Goal: Use online tool/utility: Utilize a website feature to perform a specific function

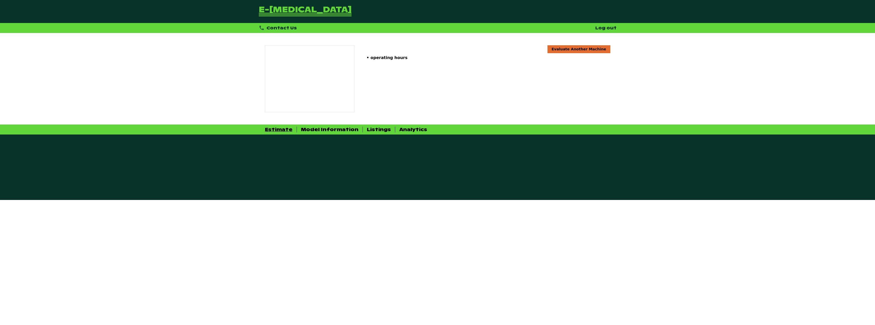
click at [313, 133] on div "Estimate Model Information Listings Analytics" at bounding box center [437, 129] width 875 height 10
click at [311, 128] on div "Model Information" at bounding box center [329, 129] width 57 height 6
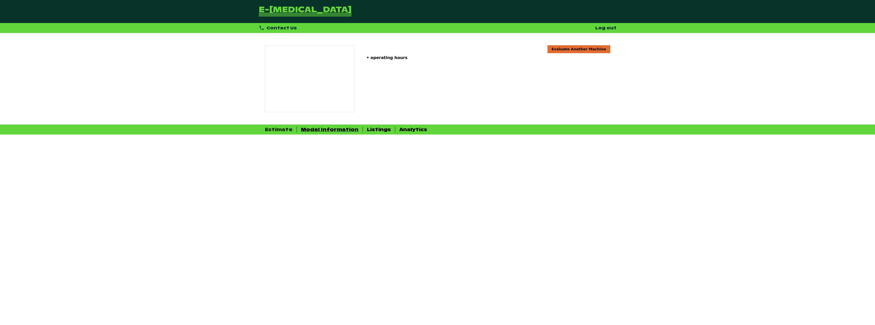
click at [269, 127] on div "Estimate" at bounding box center [279, 129] width 28 height 6
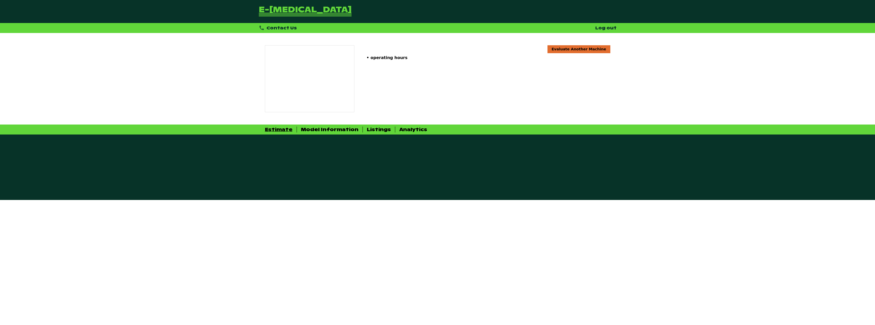
click at [277, 13] on link "e-[MEDICAL_DATA]" at bounding box center [305, 11] width 93 height 11
